Goal: Task Accomplishment & Management: Complete application form

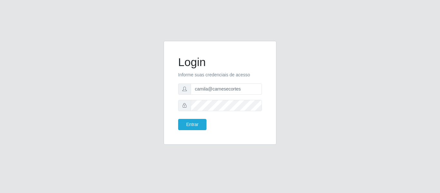
click at [215, 5] on div "Login Informe suas credenciais de acesso camila@carnesecortes Entrar" at bounding box center [220, 96] width 440 height 193
drag, startPoint x: 242, startPoint y: 89, endPoint x: 188, endPoint y: 87, distance: 54.1
click at [188, 87] on div "camila@carnesecortes" at bounding box center [220, 88] width 84 height 11
paste input "Ray1436@&"
click at [140, 78] on div "Login Informe suas credenciais de acesso Ray1436@& Entrar" at bounding box center [219, 96] width 367 height 111
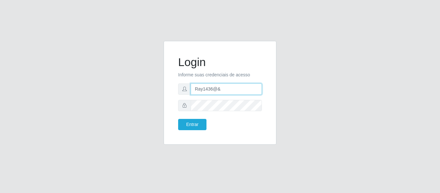
click at [211, 89] on input "Ray1436@&" at bounding box center [226, 88] width 71 height 11
type input "c"
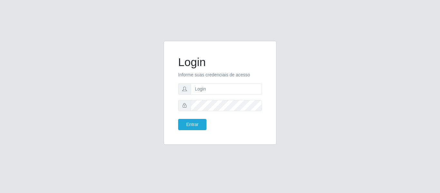
click at [102, 115] on div "Login Informe suas credenciais de acesso Entrar" at bounding box center [219, 96] width 367 height 111
click at [216, 89] on input "text" at bounding box center [226, 88] width 71 height 11
paste input "rayne@b1"
click at [140, 102] on div "Login Informe suas credenciais de acesso rayne@b1 Entrar" at bounding box center [219, 96] width 367 height 111
click at [196, 125] on button "Entrar" at bounding box center [192, 124] width 28 height 11
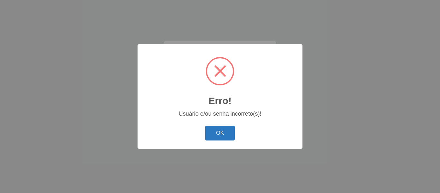
click at [215, 132] on button "OK" at bounding box center [220, 133] width 30 height 15
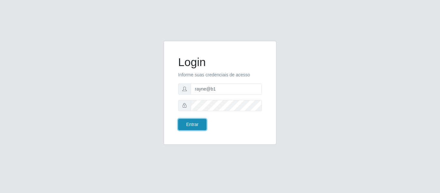
click at [193, 120] on button "Entrar" at bounding box center [192, 124] width 28 height 11
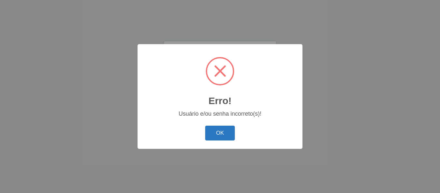
click at [215, 130] on button "OK" at bounding box center [220, 133] width 30 height 15
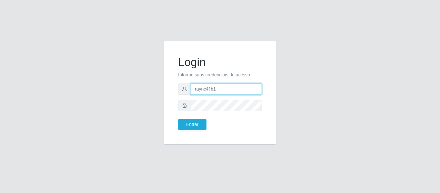
click at [218, 86] on input "rayne@b1" at bounding box center [226, 88] width 71 height 11
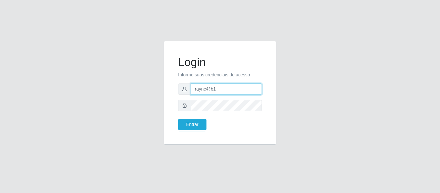
paste input "rayane@b1"
type input "rayane@b1"
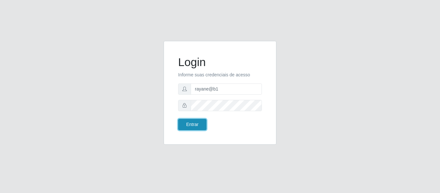
click at [195, 121] on button "Entrar" at bounding box center [192, 124] width 28 height 11
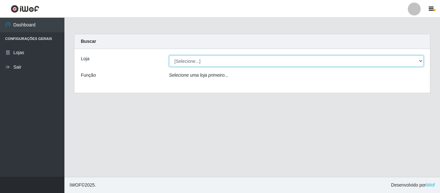
click at [240, 58] on select "[Selecione...] Bemais Supermercados - B1 [GEOGRAPHIC_DATA]" at bounding box center [296, 60] width 255 height 11
select select "403"
click at [169, 55] on select "[Selecione...] Bemais Supermercados - B1 [GEOGRAPHIC_DATA]" at bounding box center [296, 60] width 255 height 11
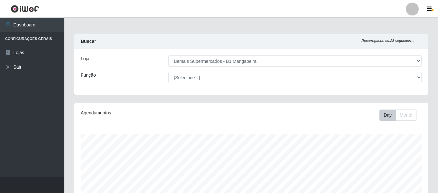
click at [409, 14] on div at bounding box center [412, 9] width 13 height 13
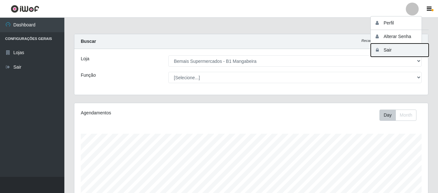
click at [386, 46] on button "Sair" at bounding box center [400, 49] width 58 height 13
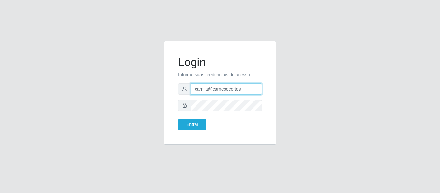
click at [240, 92] on input "camila@carnesecortes" at bounding box center [226, 88] width 71 height 11
paste input "julia@b1"
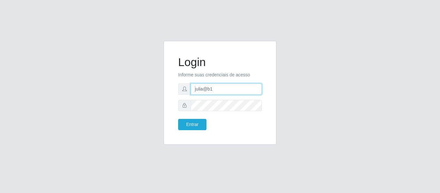
type input "julia@b1"
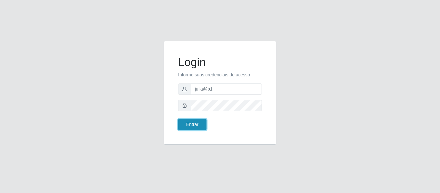
click at [197, 126] on button "Entrar" at bounding box center [192, 124] width 28 height 11
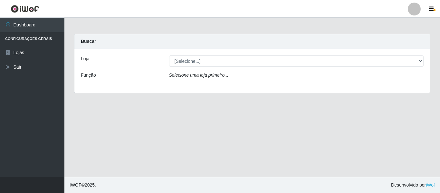
click at [413, 10] on div at bounding box center [414, 9] width 13 height 13
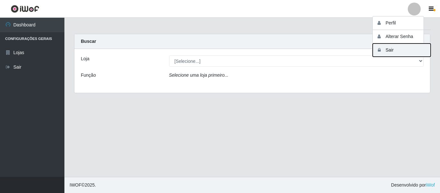
click at [389, 51] on button "Sair" at bounding box center [401, 49] width 58 height 13
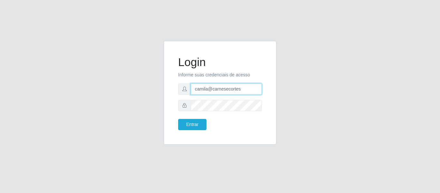
click at [247, 88] on input "camila@carnesecortes" at bounding box center [226, 88] width 71 height 11
type input "[EMAIL_ADDRESS][DOMAIN_NAME]"
click at [187, 123] on button "Entrar" at bounding box center [192, 124] width 28 height 11
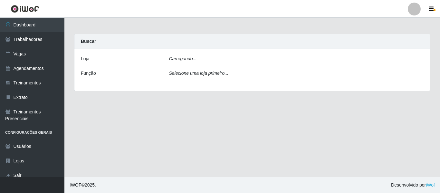
click at [195, 126] on main "Carregando... Buscar [PERSON_NAME]... Função Selecione uma loja primeiro..." at bounding box center [251, 97] width 375 height 159
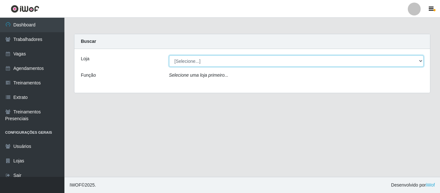
click at [181, 61] on select "[Selecione...] Bemais - Ruy Carneiro Bemais Supermercados - B1 Mangabeira Bemai…" at bounding box center [296, 60] width 255 height 11
select select "403"
click at [169, 55] on select "[Selecione...] Bemais - Ruy Carneiro Bemais Supermercados - B1 Mangabeira Bemai…" at bounding box center [296, 60] width 255 height 11
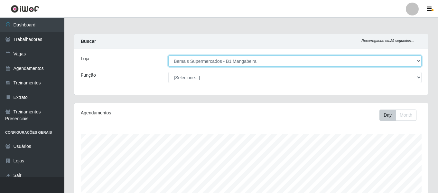
scroll to position [134, 354]
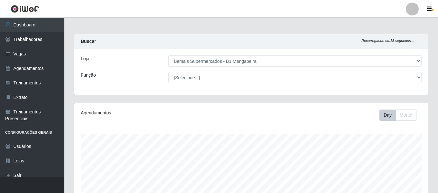
drag, startPoint x: 185, startPoint y: 88, endPoint x: 361, endPoint y: 18, distance: 188.6
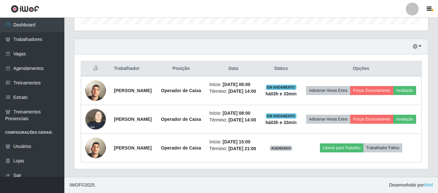
scroll to position [241, 0]
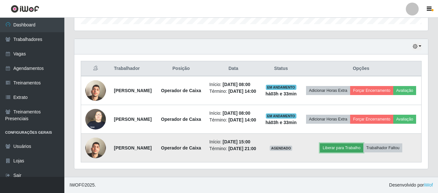
click at [350, 143] on button "Liberar para Trabalho" at bounding box center [341, 147] width 43 height 9
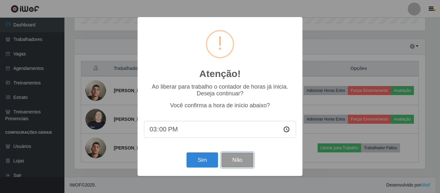
click at [244, 161] on button "Não" at bounding box center [237, 159] width 32 height 15
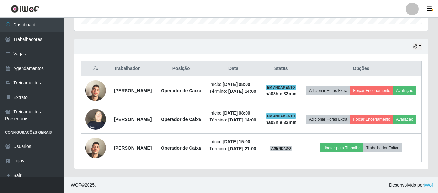
scroll to position [134, 354]
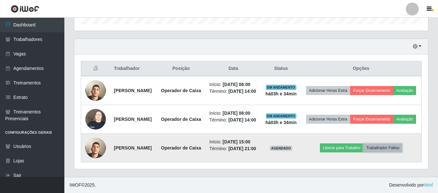
click at [381, 143] on button "Trabalhador Faltou" at bounding box center [382, 147] width 39 height 9
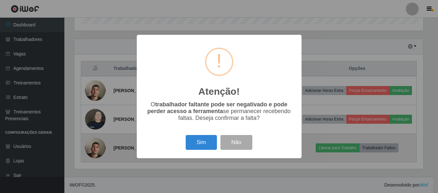
scroll to position [134, 351]
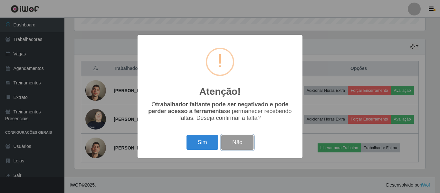
click at [247, 142] on button "Não" at bounding box center [237, 142] width 32 height 15
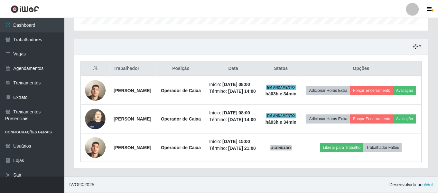
scroll to position [134, 354]
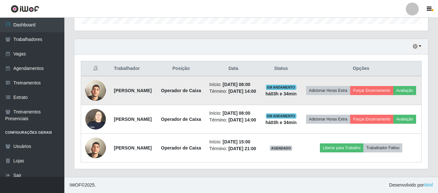
click at [126, 88] on strong "[PERSON_NAME]" at bounding box center [133, 90] width 38 height 5
copy strong "[PERSON_NAME]"
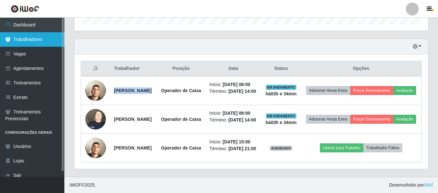
click at [54, 43] on link "Trabalhadores" at bounding box center [32, 39] width 64 height 14
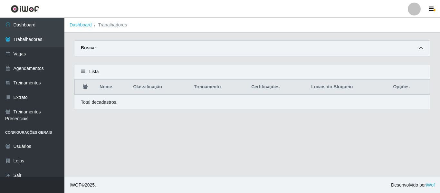
click at [423, 51] on span at bounding box center [421, 47] width 8 height 7
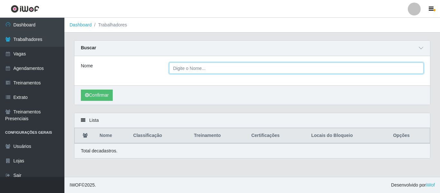
click at [337, 70] on input "Nome" at bounding box center [296, 67] width 255 height 11
paste input "[PERSON_NAME]"
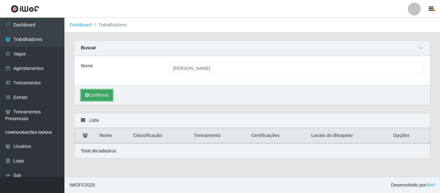
click at [98, 94] on button "Confirmar" at bounding box center [97, 94] width 32 height 11
drag, startPoint x: 439, startPoint y: 77, endPoint x: 435, endPoint y: 104, distance: 27.0
click at [435, 104] on div "Carregando... Buscar Nome [PERSON_NAME] de Lucena Confirmar Lista Nome Classifi…" at bounding box center [251, 103] width 375 height 126
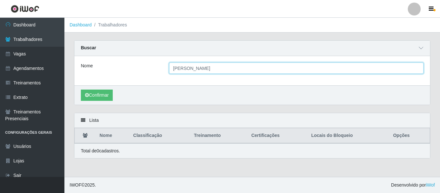
click at [286, 72] on input "[PERSON_NAME]" at bounding box center [296, 67] width 255 height 11
type input "[DEMOGRAPHIC_DATA]"
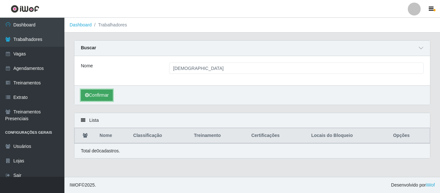
click at [101, 100] on button "Confirmar" at bounding box center [97, 94] width 32 height 11
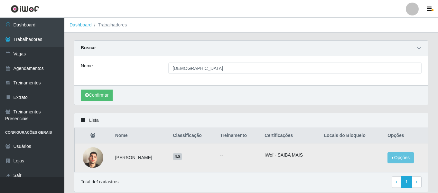
click at [92, 157] on img at bounding box center [93, 157] width 21 height 37
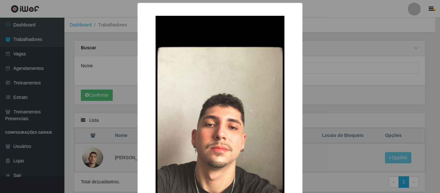
click at [92, 157] on div "× OK Cancel" at bounding box center [220, 96] width 440 height 193
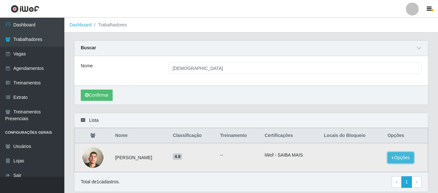
click at [397, 158] on button "Opções" at bounding box center [401, 157] width 26 height 11
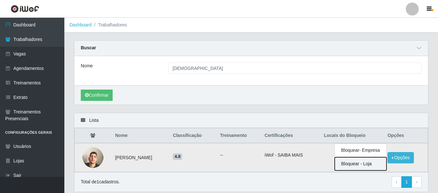
click at [374, 162] on button "Bloquear - Loja" at bounding box center [361, 163] width 52 height 13
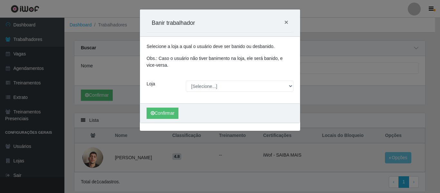
click at [209, 79] on div "Selecione a loja a qual o usuário deve ser banido ou desbanido. Obs.: Caso o us…" at bounding box center [220, 70] width 160 height 67
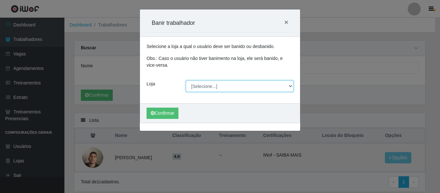
click at [208, 83] on select "[Selecione...] Bemais - Ruy Carneiro Bemais Supermercados - B1 Mangabeira Bemai…" at bounding box center [240, 85] width 108 height 11
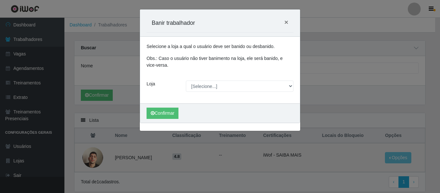
click at [380, 78] on div "Carregando... Banir trabalhador × Selecione a loja a qual o usuário deve ser ba…" at bounding box center [220, 96] width 440 height 193
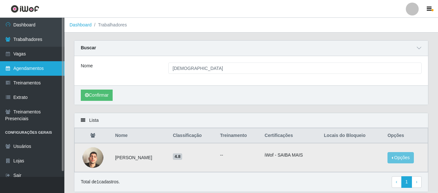
click at [58, 66] on link "Agendamentos" at bounding box center [32, 68] width 64 height 14
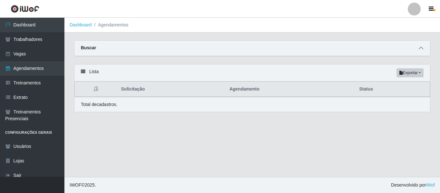
click at [419, 47] on icon at bounding box center [420, 48] width 5 height 5
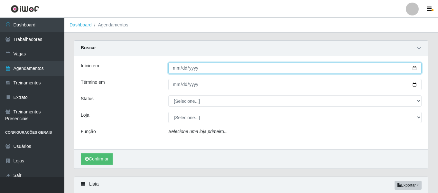
click at [175, 70] on input "Início em" at bounding box center [294, 67] width 253 height 11
type input "[DATE]"
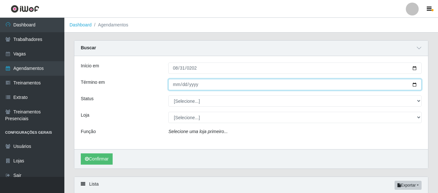
click at [175, 80] on input "Término em" at bounding box center [294, 84] width 253 height 11
type input "[DATE]"
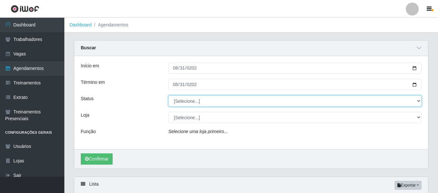
click at [187, 97] on select "[Selecione...] AGENDADO AGUARDANDO LIBERAR EM ANDAMENTO EM REVISÃO FINALIZADO C…" at bounding box center [294, 100] width 253 height 11
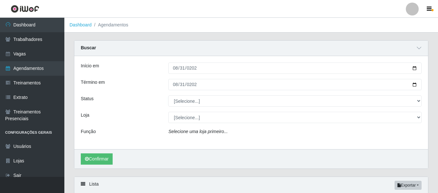
click at [156, 130] on div "Função" at bounding box center [120, 132] width 88 height 9
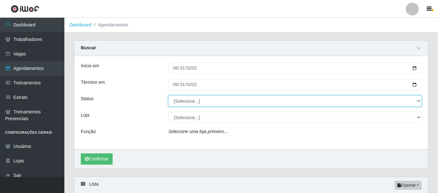
click at [179, 104] on select "[Selecione...] AGENDADO AGUARDANDO LIBERAR EM ANDAMENTO EM REVISÃO FINALIZADO C…" at bounding box center [294, 100] width 253 height 11
select select "FINALIZADO"
click at [168, 96] on select "[Selecione...] AGENDADO AGUARDANDO LIBERAR EM ANDAMENTO EM REVISÃO FINALIZADO C…" at bounding box center [294, 100] width 253 height 11
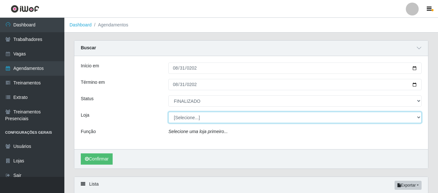
click at [168, 121] on select "[Selecione...] Bemais - Ruy Carneiro Bemais Supermercados - B1 Mangabeira Bemai…" at bounding box center [294, 117] width 253 height 11
select select "403"
click at [168, 112] on select "[Selecione...] Bemais - Ruy Carneiro Bemais Supermercados - B1 Mangabeira Bemai…" at bounding box center [294, 117] width 253 height 11
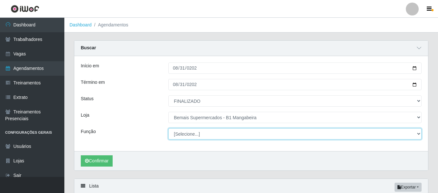
click at [191, 135] on select "[Selecione...] ASG ASG + ASG ++ Balconista de Açougue Balconista de Açougue + B…" at bounding box center [294, 133] width 253 height 11
select select "72"
click at [168, 128] on select "[Selecione...] ASG ASG + ASG ++ Balconista de Açougue Balconista de Açougue + B…" at bounding box center [294, 133] width 253 height 11
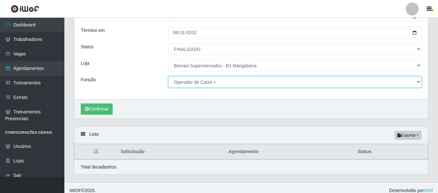
scroll to position [51, 0]
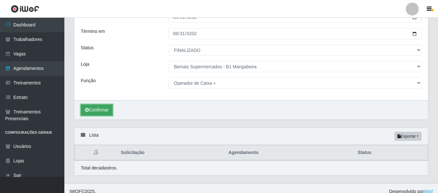
click at [84, 110] on button "Confirmar" at bounding box center [97, 109] width 32 height 11
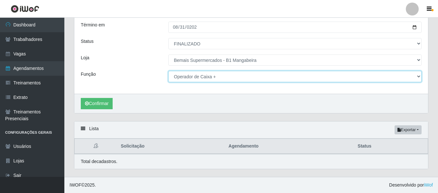
click at [196, 72] on select "[Selecione...] ASG ASG + ASG ++ Balconista de Açougue Balconista de Açougue + B…" at bounding box center [294, 76] width 253 height 11
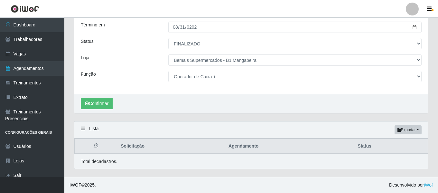
click at [160, 71] on div "Função" at bounding box center [120, 76] width 88 height 11
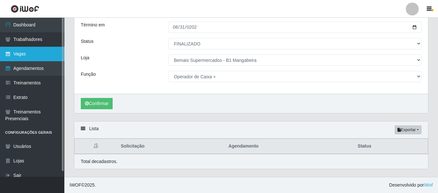
click at [37, 47] on link "Vagas" at bounding box center [32, 54] width 64 height 14
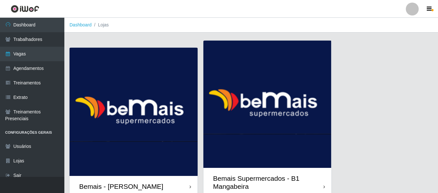
click at [246, 65] on img at bounding box center [267, 104] width 128 height 127
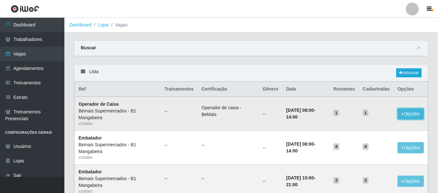
click at [414, 113] on button "Opções" at bounding box center [411, 113] width 26 height 11
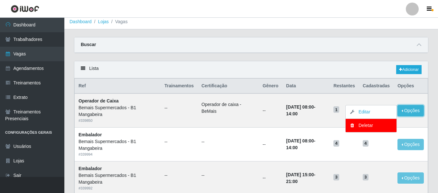
scroll to position [172, 0]
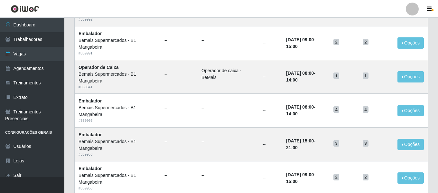
click at [432, 69] on div "Lista Adicionar Ref Trainamentos Certificação Gênero Data Restantes Cadastradas…" at bounding box center [251, 175] width 364 height 567
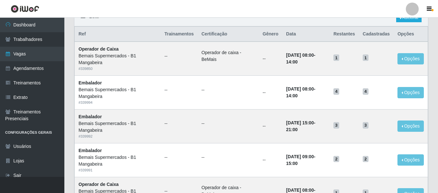
scroll to position [3, 0]
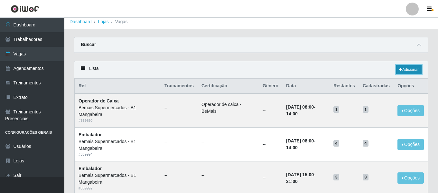
click at [418, 71] on link "Adicionar" at bounding box center [408, 69] width 25 height 9
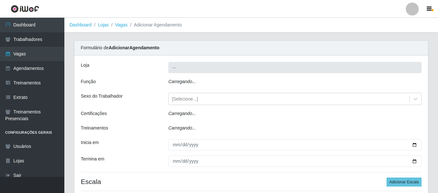
type input "Bemais Supermercados - B1 Mangabeira"
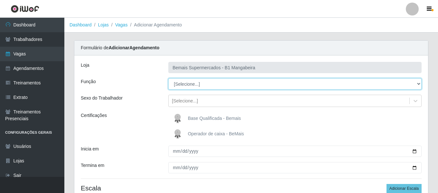
click at [209, 89] on select "[Selecione...] ASG ASG + ASG ++ Balconista de Açougue Balconista de Açougue + B…" at bounding box center [294, 83] width 253 height 11
select select "22"
click at [168, 78] on select "[Selecione...] ASG ASG + ASG ++ Balconista de Açougue Balconista de Açougue + B…" at bounding box center [294, 83] width 253 height 11
click at [192, 84] on select "[Selecione...] ASG ASG + ASG ++ Balconista de Açougue Balconista de Açougue + B…" at bounding box center [294, 83] width 253 height 11
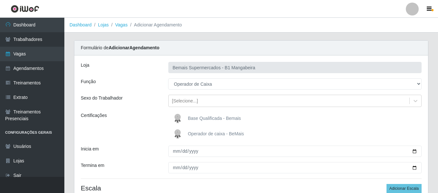
click at [148, 82] on div "Função" at bounding box center [120, 83] width 88 height 11
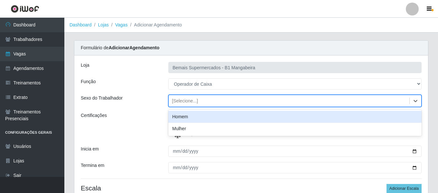
click at [175, 104] on div "[Selecione...]" at bounding box center [289, 101] width 241 height 11
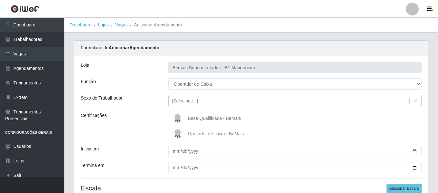
click at [157, 114] on div "Certificações" at bounding box center [120, 126] width 88 height 28
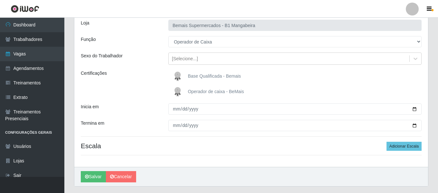
scroll to position [41, 0]
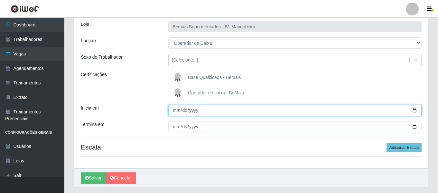
click at [171, 114] on input "Inicia em" at bounding box center [294, 110] width 253 height 11
click at [81, 172] on button "Salvar" at bounding box center [93, 177] width 25 height 11
click at [184, 110] on input "Inicia em" at bounding box center [294, 110] width 253 height 11
type input "[PHONE_NUMBER]"
type input "[DATE]"
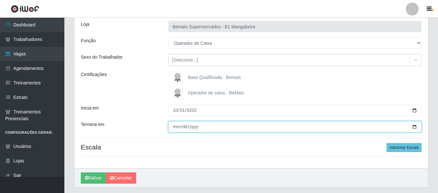
click at [174, 126] on input "Termina em" at bounding box center [294, 126] width 253 height 11
type input "[DATE]"
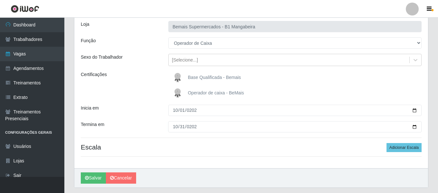
click at [162, 122] on div "Termina em" at bounding box center [120, 126] width 88 height 11
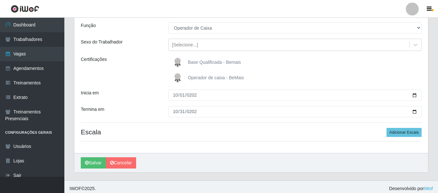
scroll to position [60, 0]
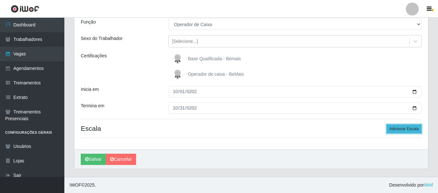
click at [405, 131] on button "Adicionar Escala" at bounding box center [404, 128] width 35 height 9
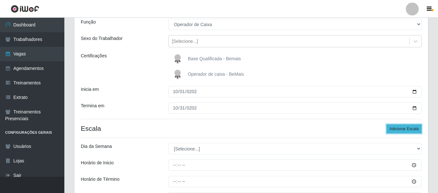
click at [405, 131] on button "Adicionar Escala" at bounding box center [404, 128] width 35 height 9
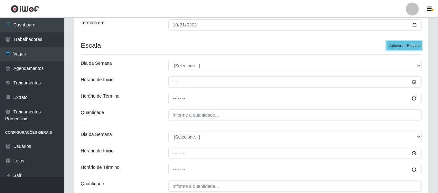
scroll to position [0, 0]
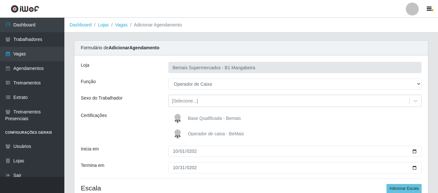
drag, startPoint x: 436, startPoint y: 64, endPoint x: 439, endPoint y: 63, distance: 3.7
